Goal: Transaction & Acquisition: Book appointment/travel/reservation

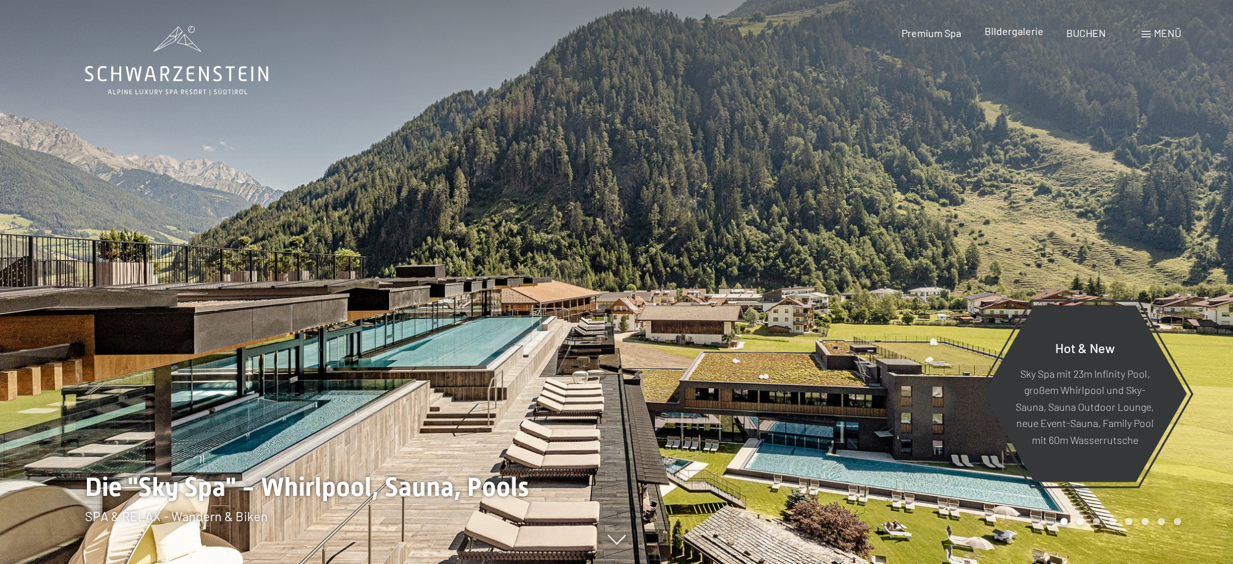
click at [1003, 30] on span "Bildergalerie" at bounding box center [1014, 31] width 59 height 12
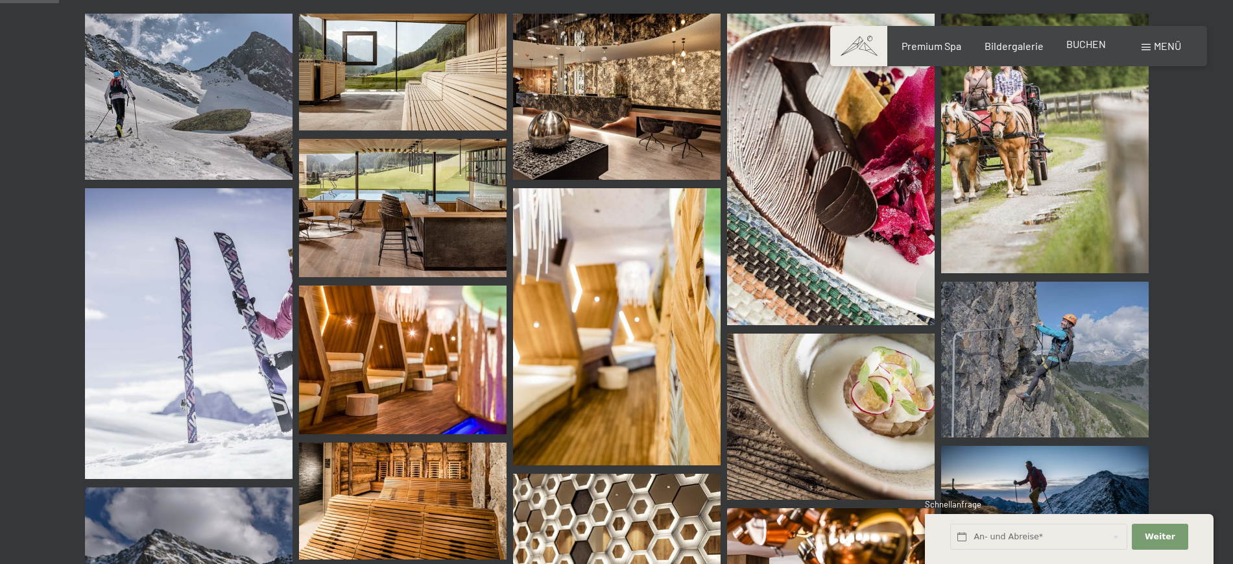
scroll to position [135, 0]
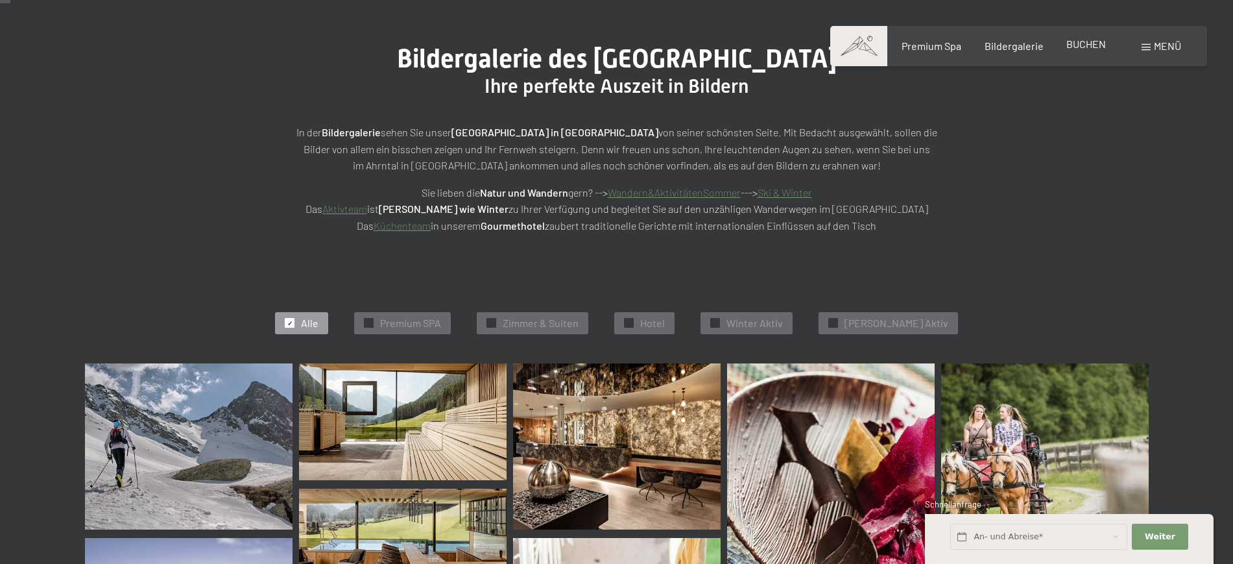
click at [1086, 47] on span "BUCHEN" at bounding box center [1086, 44] width 40 height 12
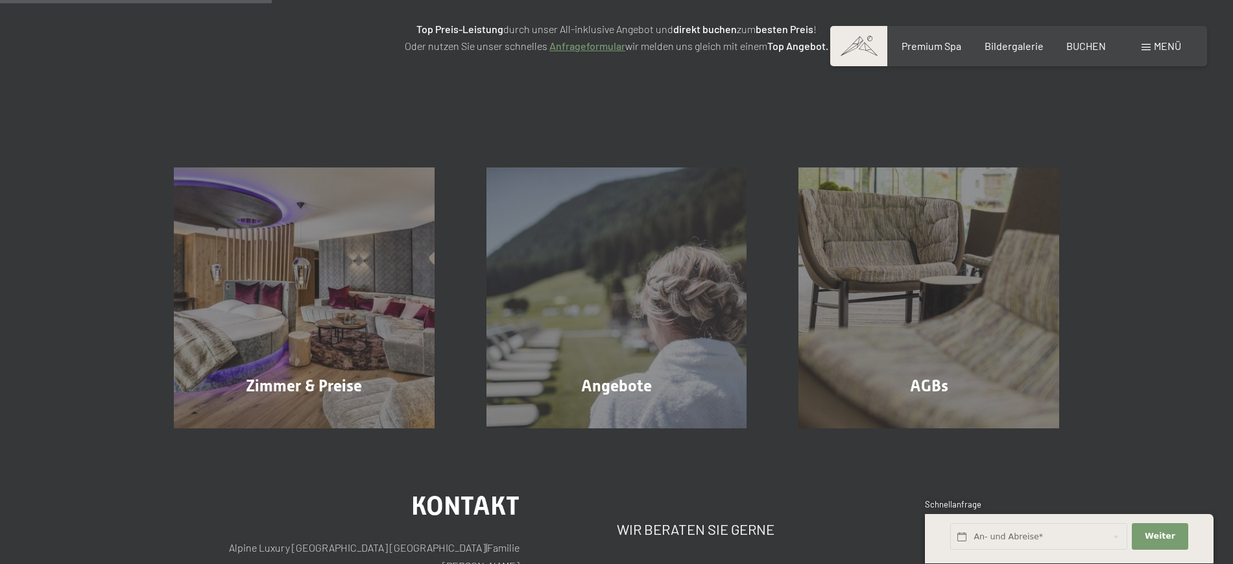
scroll to position [135, 0]
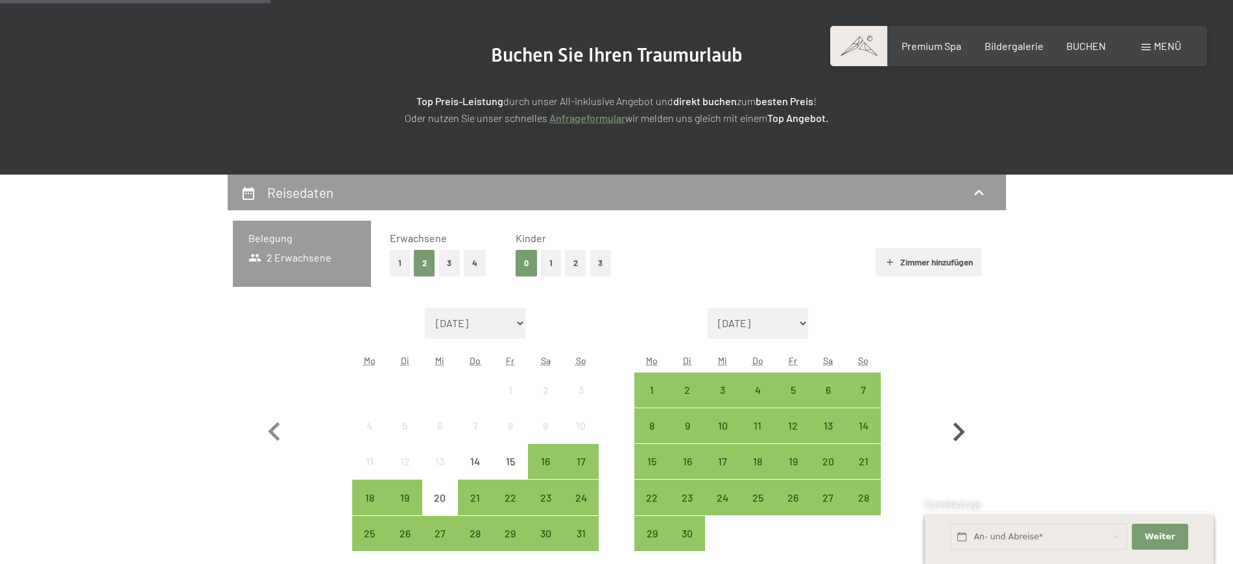
click at [955, 426] on icon "button" at bounding box center [959, 432] width 38 height 38
select select "2025-09-01"
select select "2025-10-01"
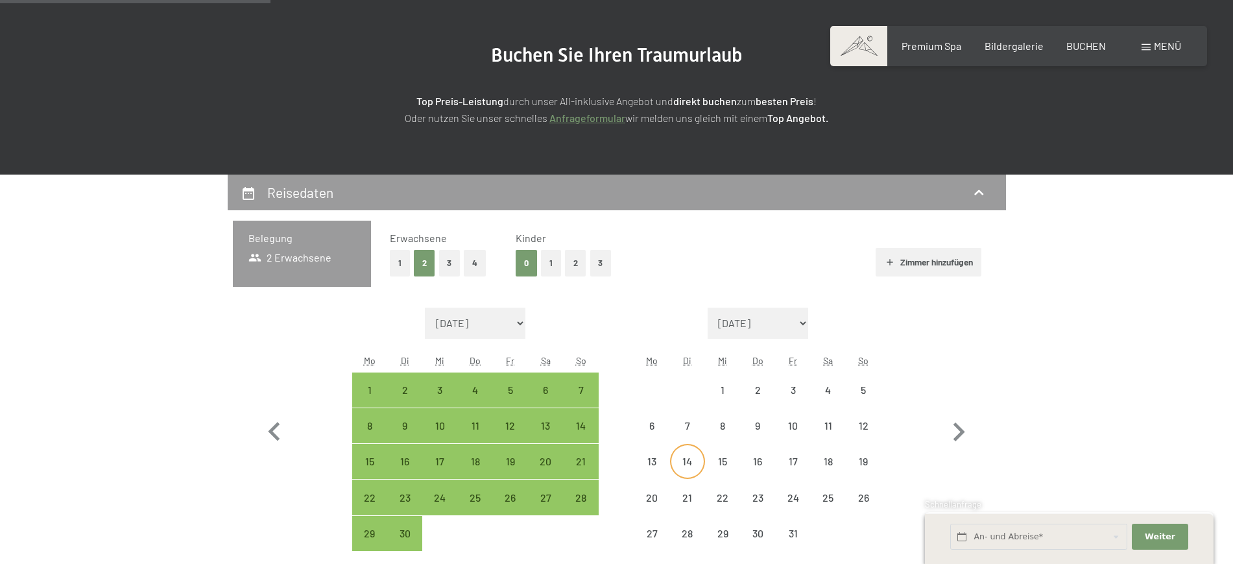
select select "2025-09-01"
select select "2025-10-01"
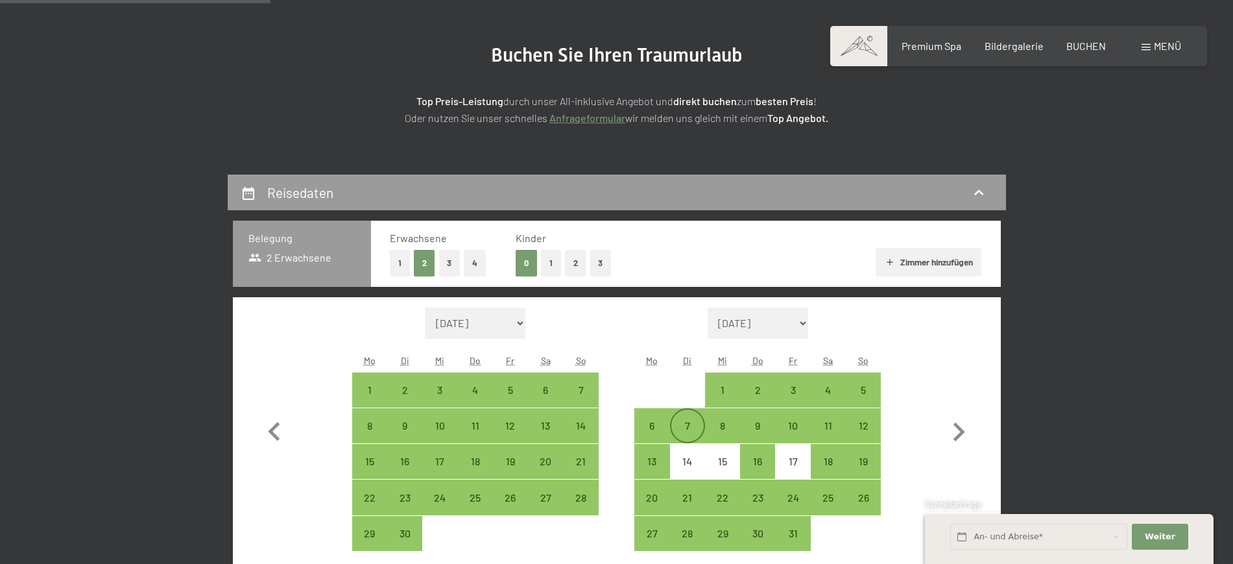
click at [648, 422] on div "6" at bounding box center [652, 436] width 32 height 32
select select "2025-09-01"
select select "2025-10-01"
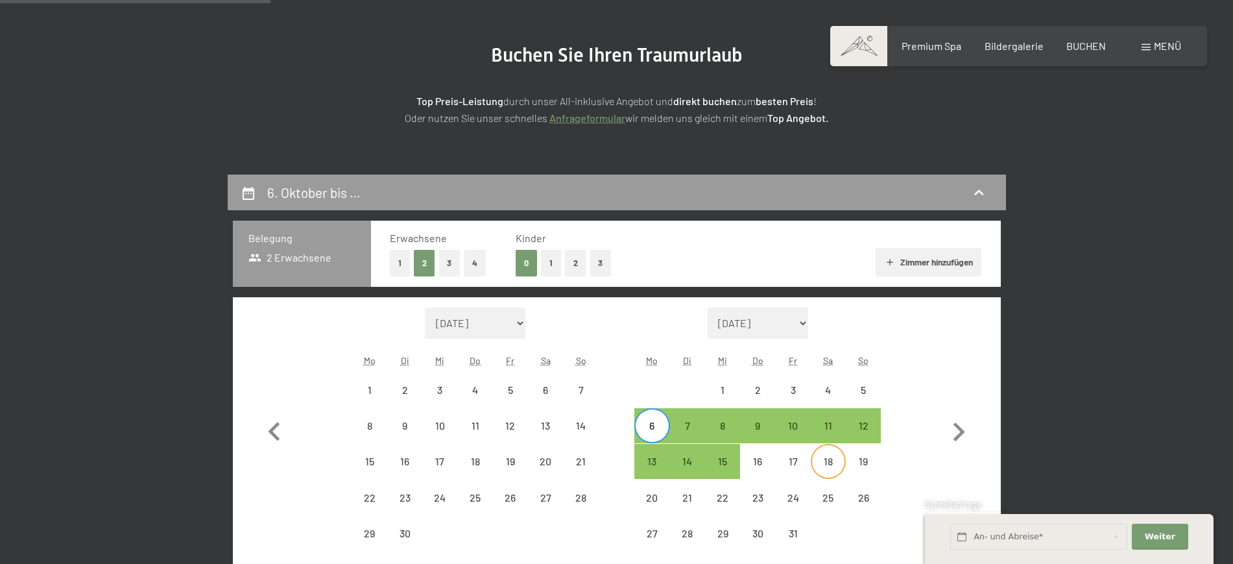
click at [830, 463] on div "18" at bounding box center [828, 472] width 32 height 32
select select "2025-09-01"
select select "2025-10-01"
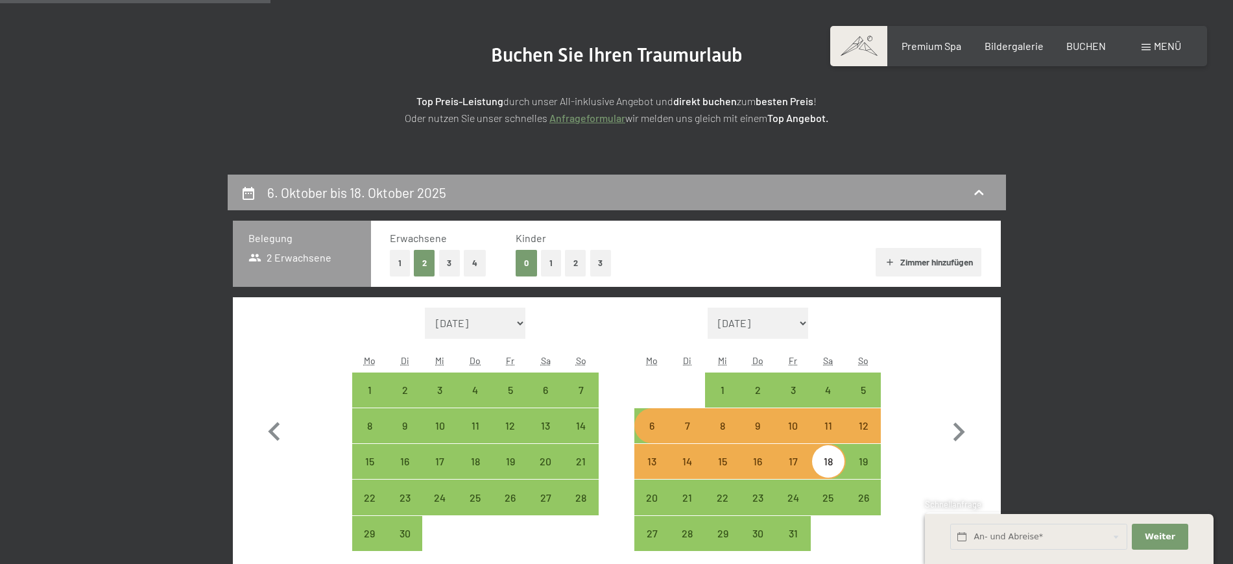
click at [558, 261] on button "1" at bounding box center [551, 263] width 20 height 27
select select "2025-09-01"
select select "2025-10-01"
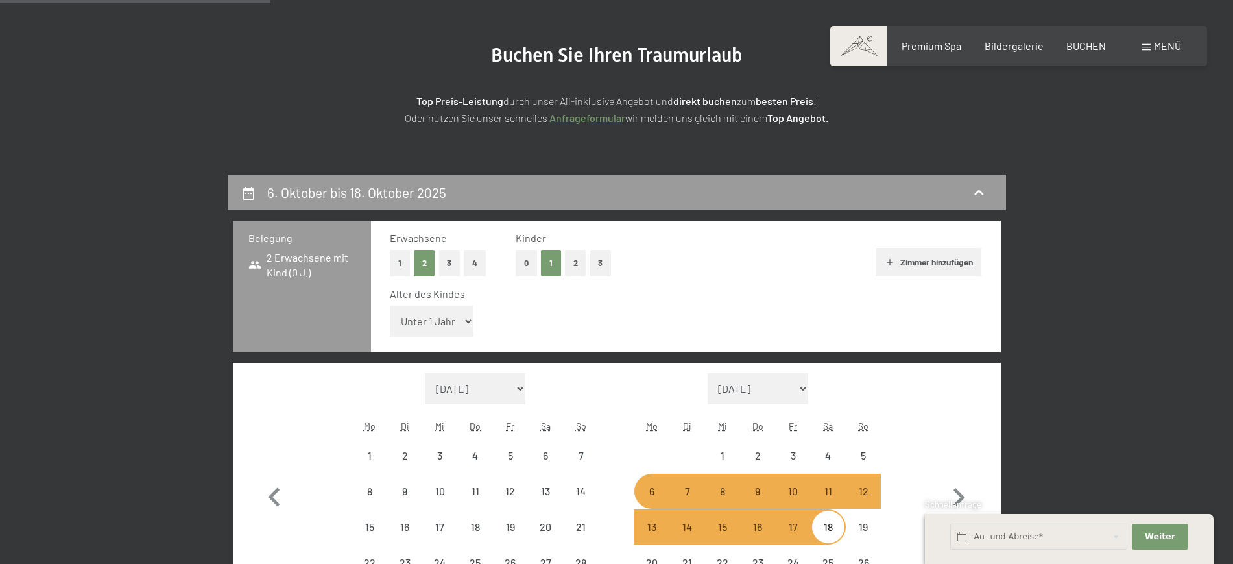
click at [455, 326] on select "Unter 1 Jahr 1 Jahr 2 Jahre 3 Jahre 4 Jahre 5 Jahre 6 Jahre 7 Jahre 8 Jahre 9 J…" at bounding box center [432, 320] width 84 height 31
select select "2025-09-01"
select select "2025-10-01"
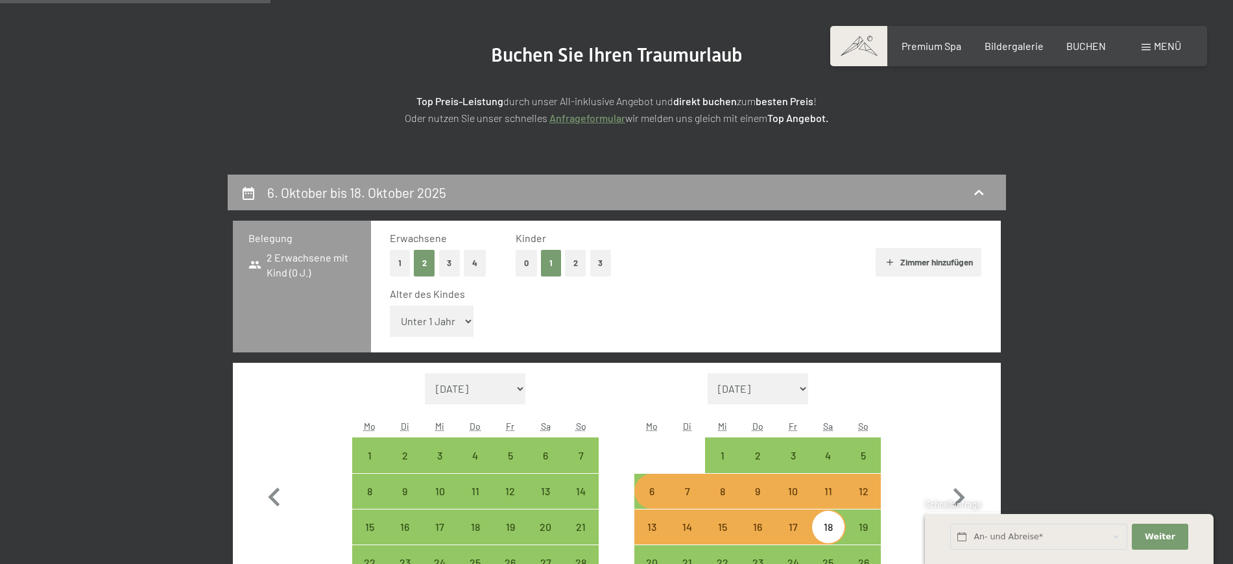
select select "4"
click at [390, 305] on select "Unter 1 Jahr 1 Jahr 2 Jahre 3 Jahre 4 Jahre 5 Jahre 6 Jahre 7 Jahre 8 Jahre 9 J…" at bounding box center [432, 320] width 84 height 31
select select "2025-09-01"
select select "2025-10-01"
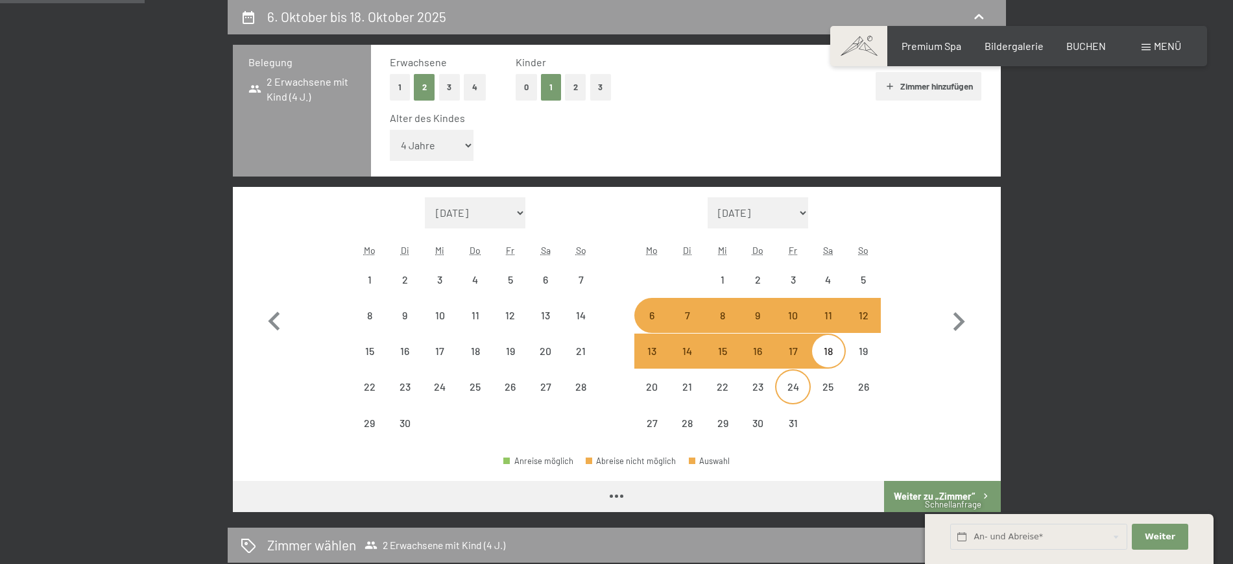
scroll to position [405, 0]
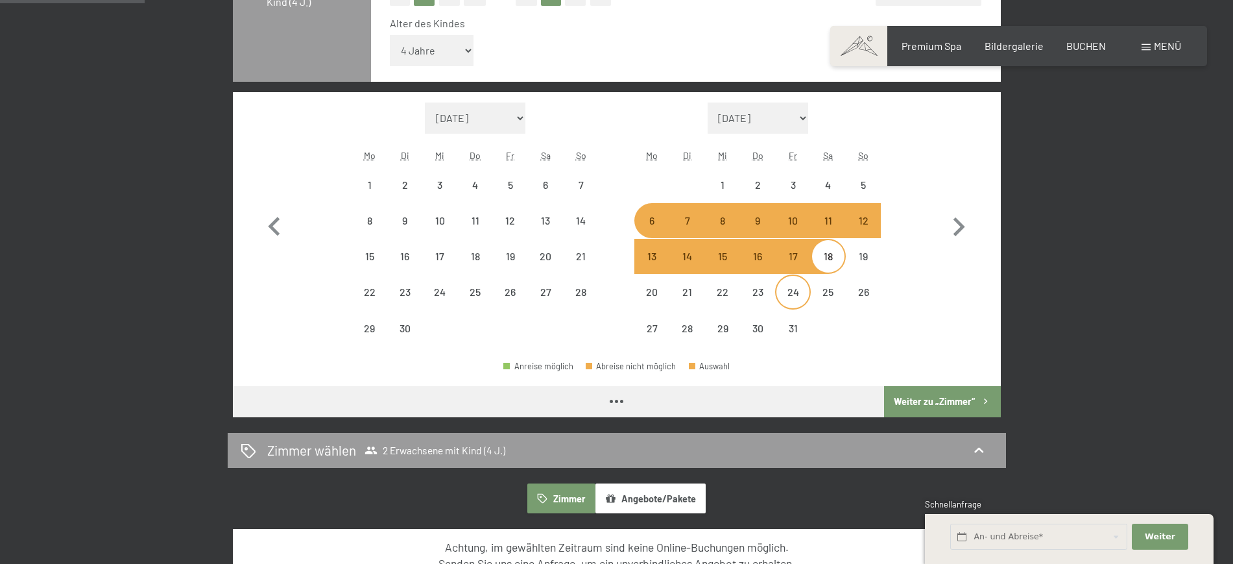
select select "2025-09-01"
select select "2025-10-01"
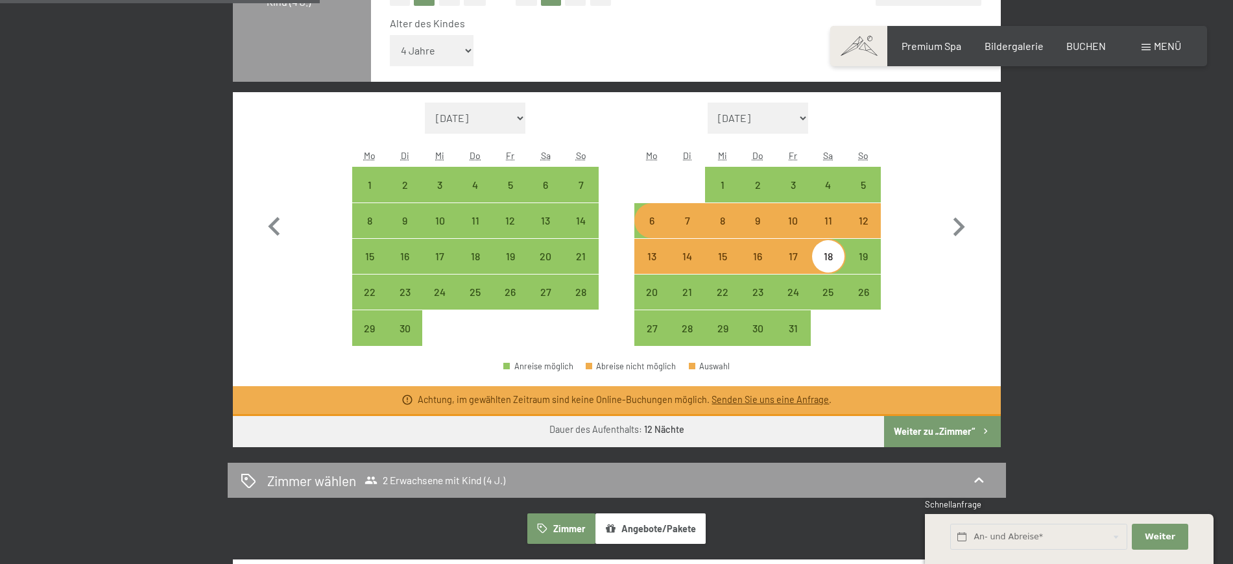
click at [914, 436] on button "Weiter zu „Zimmer“" at bounding box center [942, 431] width 116 height 31
select select "2025-09-01"
select select "2025-10-01"
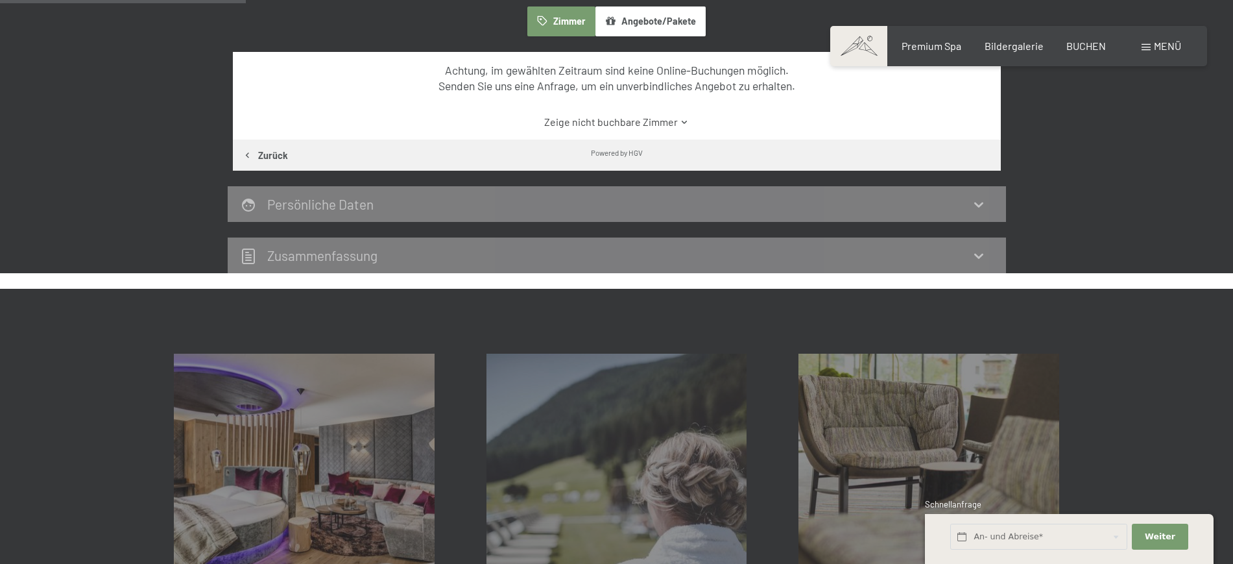
scroll to position [309, 0]
